Goal: Transaction & Acquisition: Purchase product/service

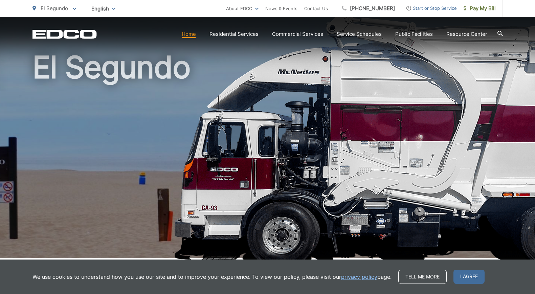
scroll to position [38, 0]
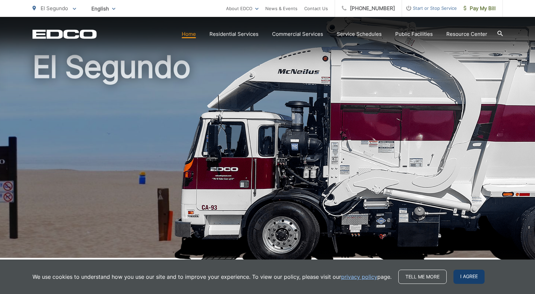
click at [465, 277] on span "I agree" at bounding box center [469, 277] width 31 height 14
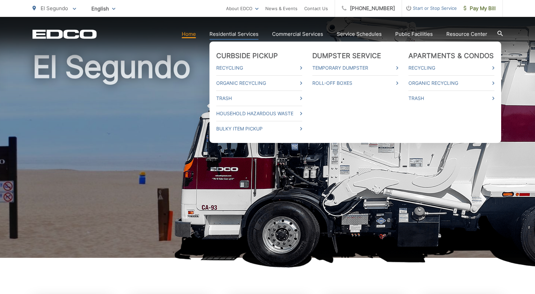
click at [245, 34] on link "Residential Services" at bounding box center [233, 34] width 49 height 8
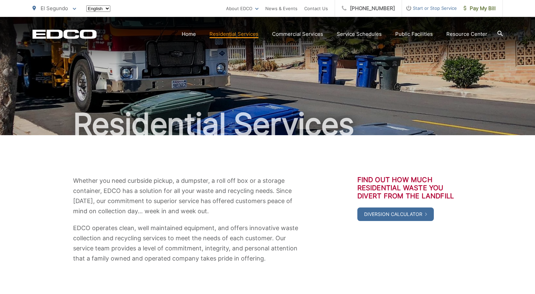
click at [245, 34] on link "Residential Services" at bounding box center [233, 34] width 49 height 8
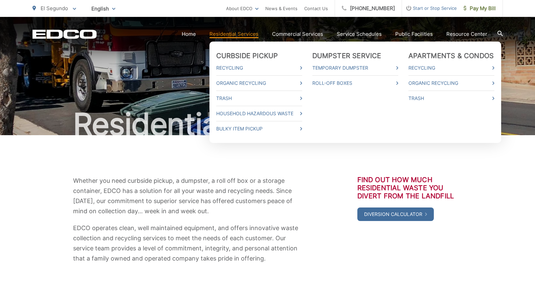
click at [244, 34] on link "Residential Services" at bounding box center [233, 34] width 49 height 8
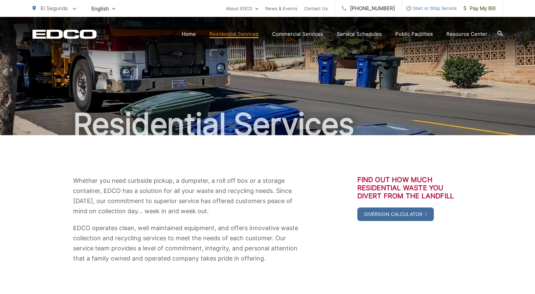
click at [191, 58] on div "Residential Services" at bounding box center [267, 76] width 470 height 118
click at [212, 84] on div "Residential Services" at bounding box center [267, 76] width 470 height 118
click at [190, 34] on link "Home" at bounding box center [189, 34] width 14 height 8
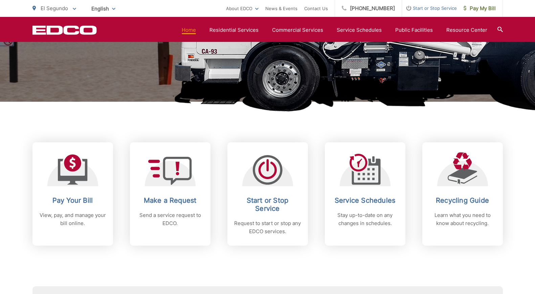
scroll to position [197, 0]
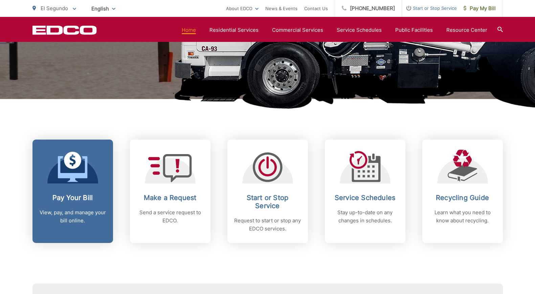
click at [70, 162] on icon at bounding box center [72, 160] width 17 height 17
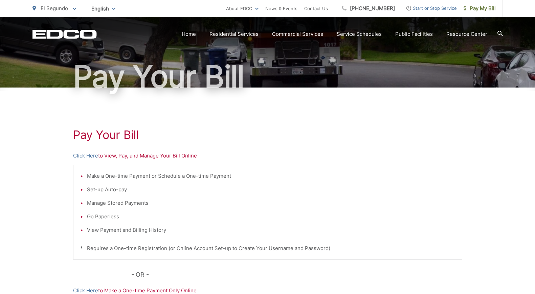
scroll to position [50, 0]
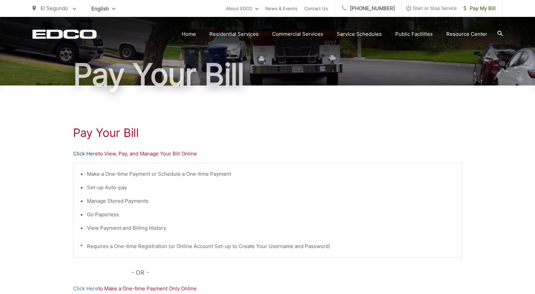
click at [90, 152] on link "Click Here" at bounding box center [85, 154] width 25 height 8
